Goal: Find specific page/section: Find specific page/section

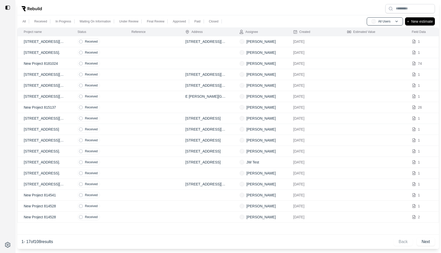
click at [131, 165] on td at bounding box center [152, 162] width 54 height 11
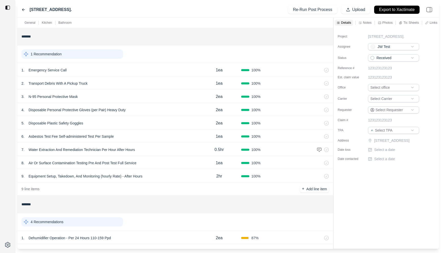
scroll to position [16, 0]
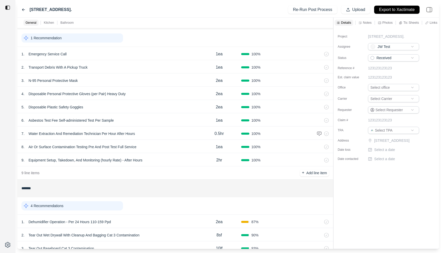
click at [360, 23] on icon at bounding box center [360, 22] width 3 height 3
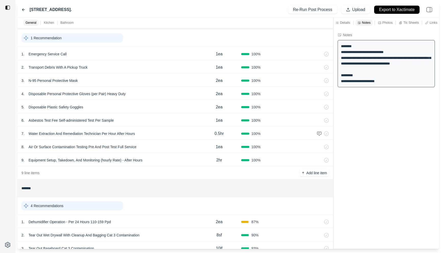
click at [24, 9] on icon at bounding box center [23, 10] width 4 height 4
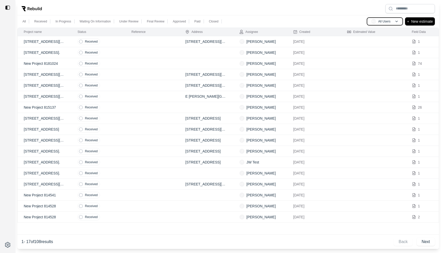
click at [393, 21] on button "AU All Users" at bounding box center [385, 21] width 36 height 8
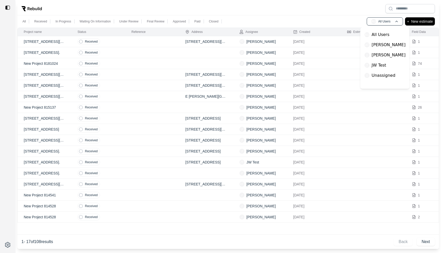
click at [382, 64] on p "JW Test" at bounding box center [378, 65] width 15 height 6
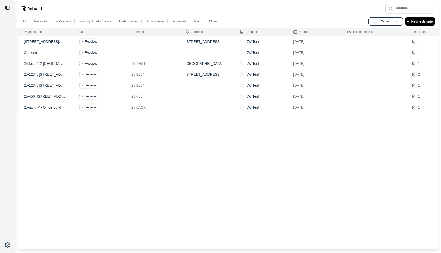
click at [267, 19] on div "All Received In Progress Waiting On Information Under Review Final Review Appro…" at bounding box center [227, 21] width 421 height 12
click at [391, 23] on button "JT JW Test" at bounding box center [385, 21] width 35 height 8
click at [382, 35] on p "All Users" at bounding box center [381, 35] width 18 height 6
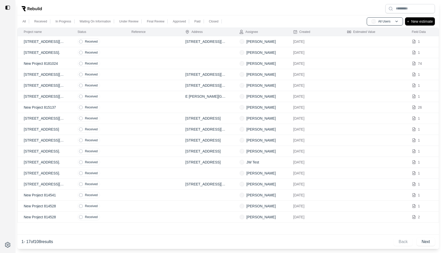
click at [327, 15] on div "All Received In Progress Waiting On Information Under Review Final Review Appro…" at bounding box center [227, 21] width 421 height 12
click at [391, 23] on button "AU All Users" at bounding box center [385, 21] width 36 height 8
click at [327, 18] on div "All Received In Progress Waiting On Information Under Review Final Review Appro…" at bounding box center [227, 21] width 421 height 12
click at [381, 19] on p "All Users" at bounding box center [384, 21] width 12 height 4
click at [392, 62] on div "JT JW Test" at bounding box center [384, 65] width 45 height 10
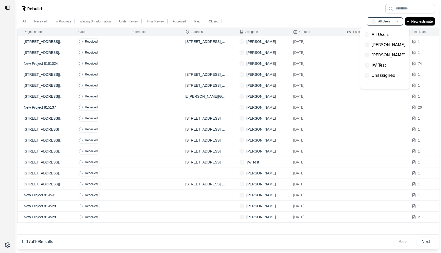
click at [382, 67] on p "JW Test" at bounding box center [378, 65] width 15 height 6
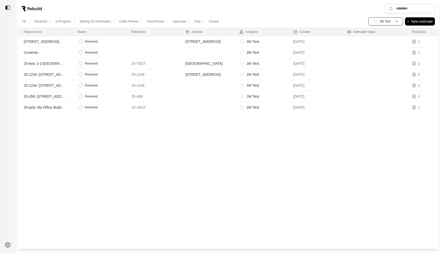
click at [328, 6] on div at bounding box center [227, 8] width 421 height 13
click at [383, 19] on p "JW Test" at bounding box center [385, 21] width 11 height 4
click at [382, 30] on div "AU All Users" at bounding box center [385, 35] width 45 height 10
click at [377, 33] on p "All Users" at bounding box center [381, 35] width 18 height 6
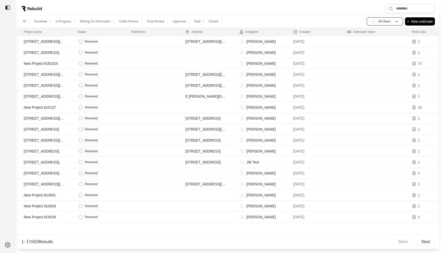
click at [321, 11] on div at bounding box center [227, 8] width 421 height 13
click at [389, 23] on p "All Users" at bounding box center [384, 21] width 12 height 4
click at [387, 63] on div "JT JW Test" at bounding box center [384, 65] width 45 height 10
click at [389, 64] on div "JT JW Test" at bounding box center [384, 65] width 45 height 10
click at [386, 69] on div "JT JW Test" at bounding box center [384, 65] width 45 height 10
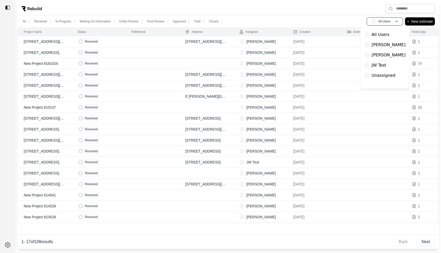
click at [380, 67] on p "JW Test" at bounding box center [378, 65] width 15 height 6
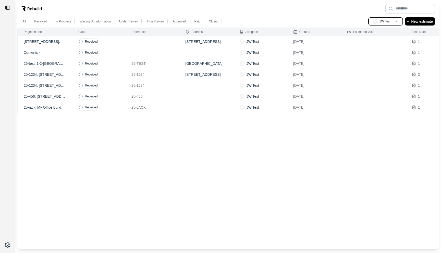
click at [393, 20] on button "JT JW Test" at bounding box center [385, 21] width 35 height 8
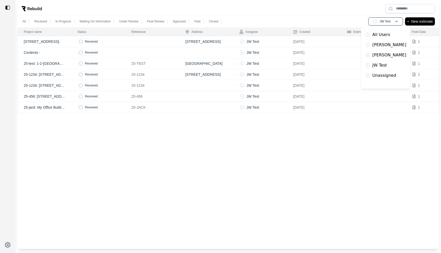
click at [387, 33] on p "All Users" at bounding box center [381, 35] width 18 height 6
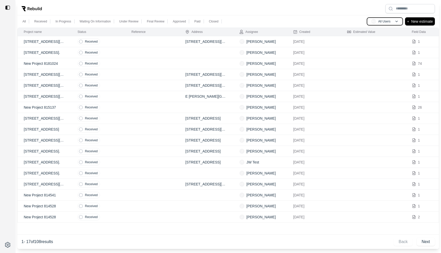
click at [389, 24] on button "AU All Users" at bounding box center [385, 21] width 36 height 8
